Goal: Navigation & Orientation: Find specific page/section

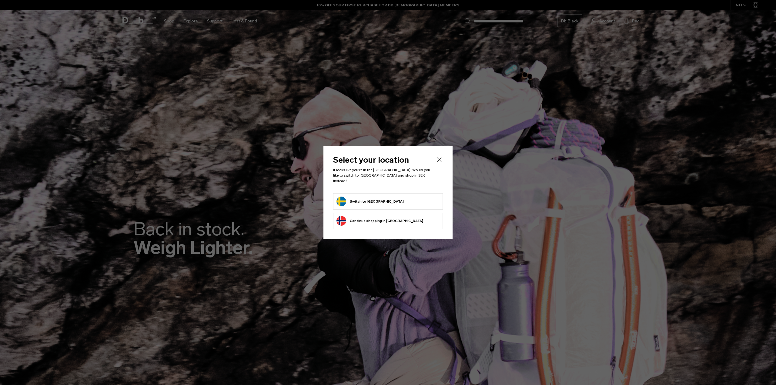
click at [401, 203] on form "Switch to Sweden" at bounding box center [388, 202] width 103 height 10
click at [343, 199] on button "Switch to Sweden" at bounding box center [370, 202] width 67 height 10
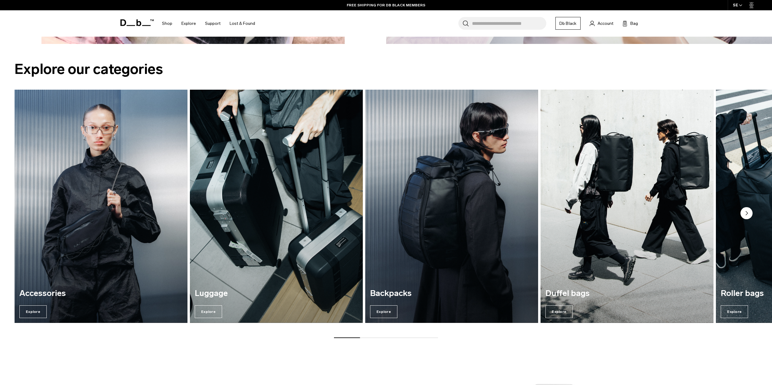
scroll to position [970, 0]
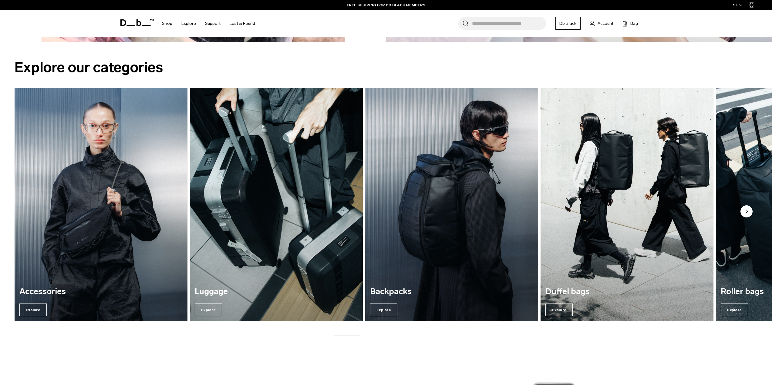
click at [250, 209] on img "2 / 7" at bounding box center [276, 204] width 178 height 240
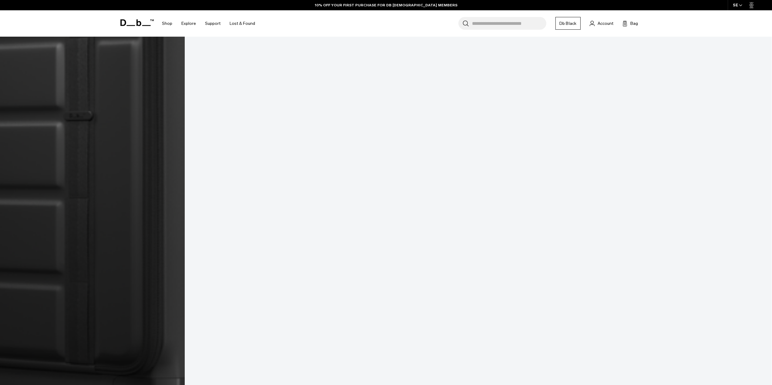
scroll to position [697, 0]
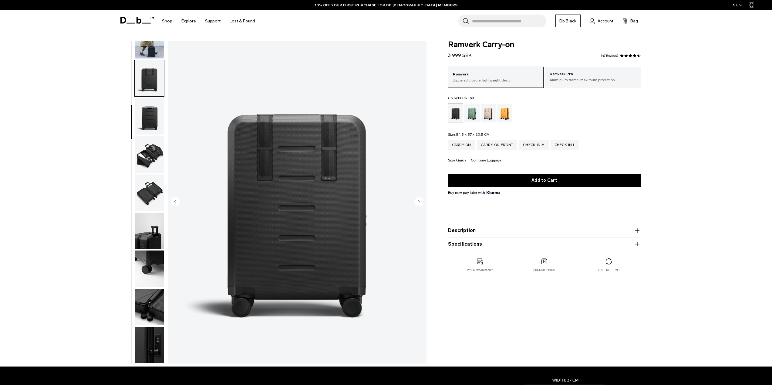
click at [152, 157] on img "button" at bounding box center [149, 154] width 29 height 36
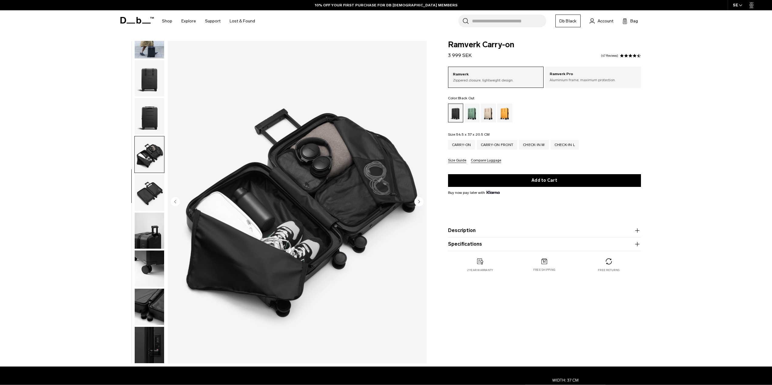
click at [158, 190] on img "button" at bounding box center [149, 193] width 29 height 36
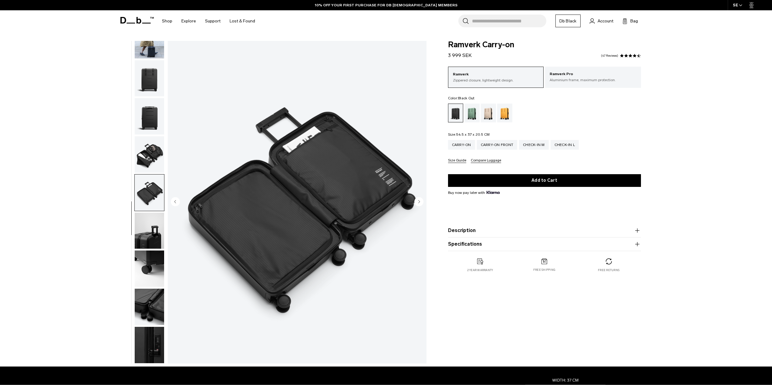
click at [154, 233] on img "button" at bounding box center [149, 231] width 29 height 36
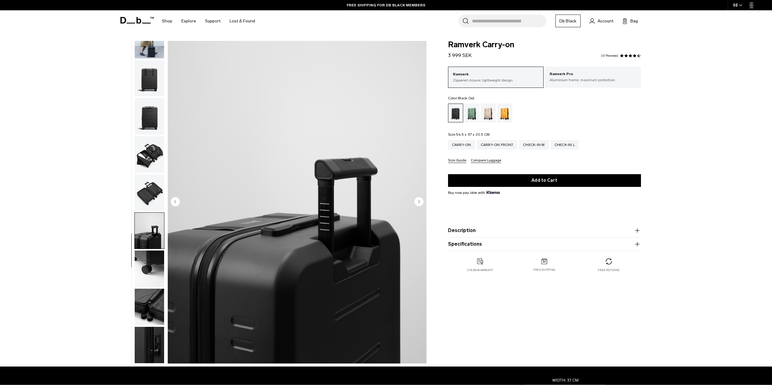
click at [154, 256] on img "button" at bounding box center [149, 269] width 29 height 36
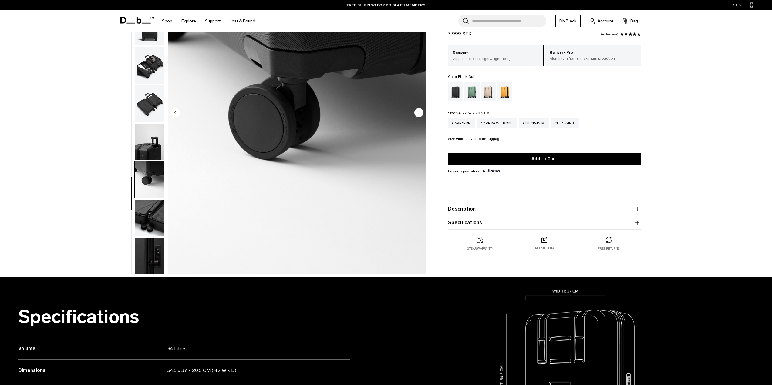
scroll to position [91, 0]
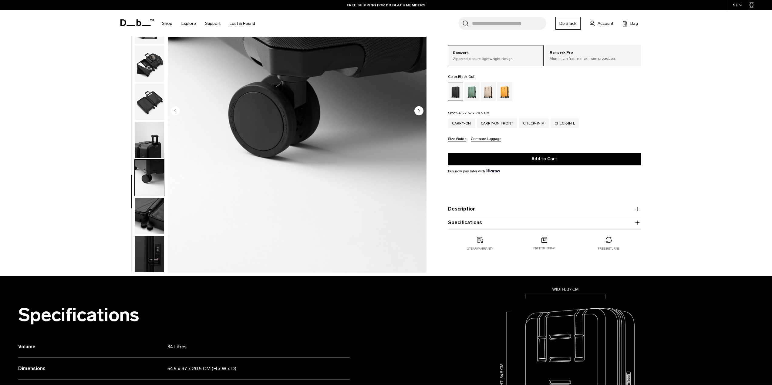
click at [150, 227] on img "button" at bounding box center [149, 216] width 29 height 36
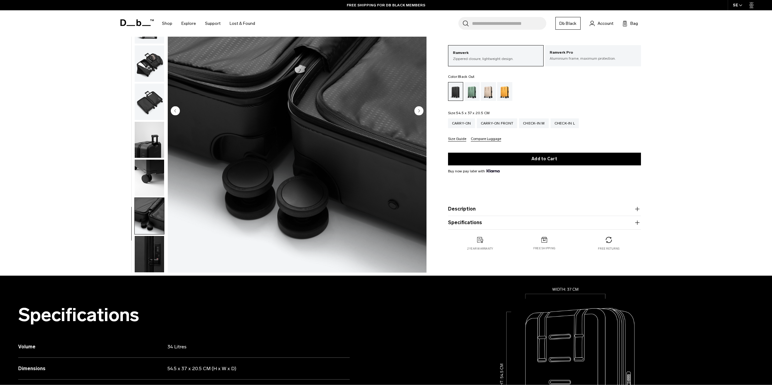
click at [152, 245] on img "button" at bounding box center [149, 254] width 29 height 36
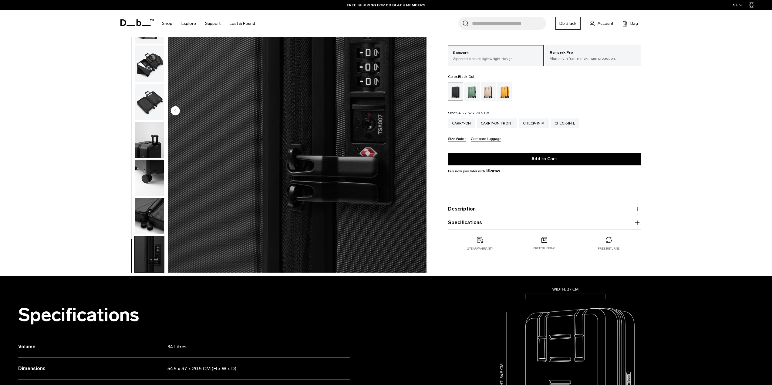
click at [152, 245] on img "button" at bounding box center [149, 254] width 29 height 36
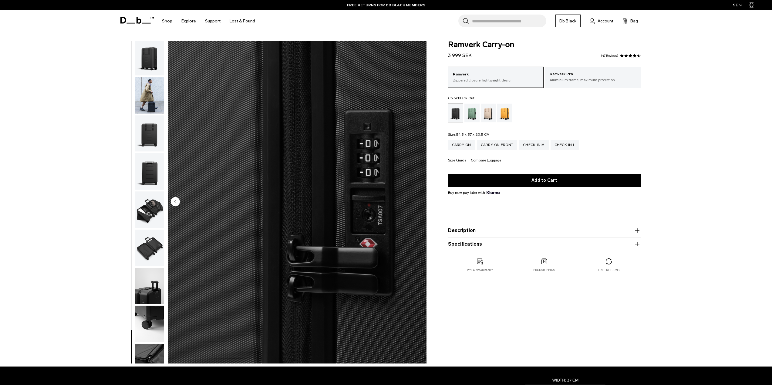
scroll to position [0, 0]
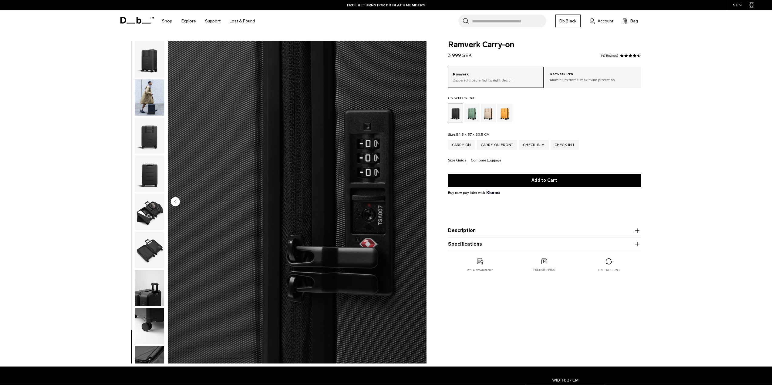
click at [154, 58] on img "button" at bounding box center [149, 59] width 29 height 36
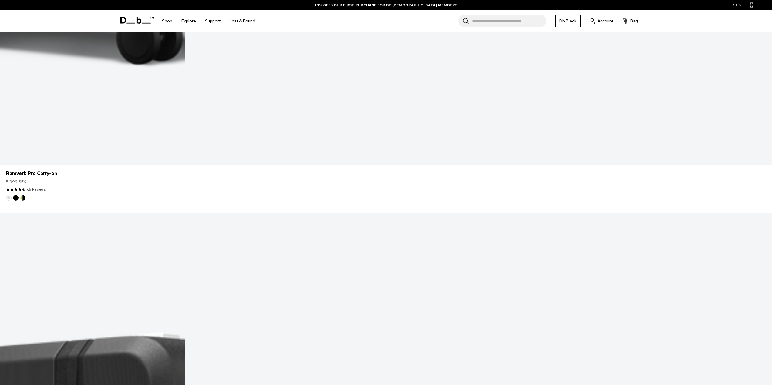
scroll to position [697, 0]
